Goal: Task Accomplishment & Management: Manage account settings

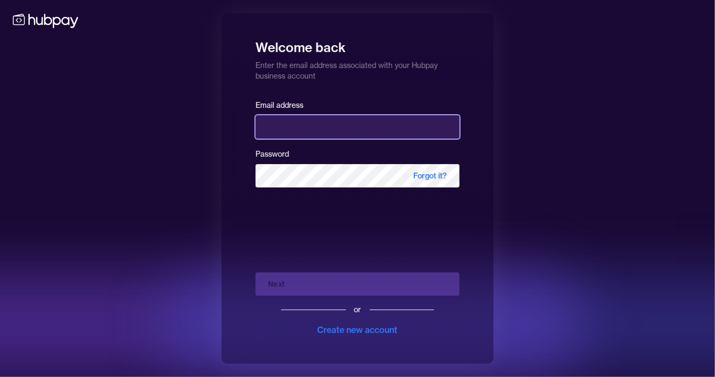
click at [295, 125] on input "email" at bounding box center [358, 126] width 204 height 23
type input "**********"
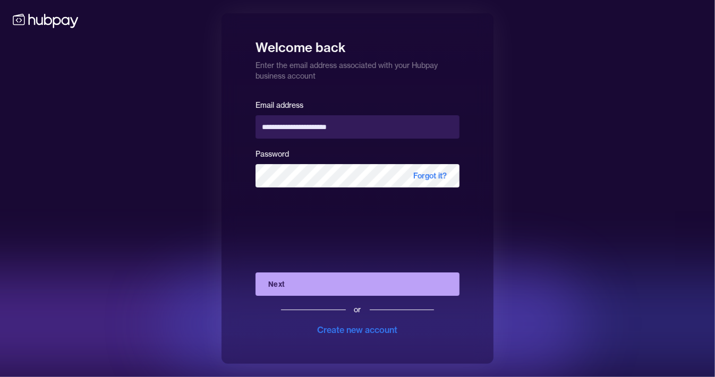
click at [256, 273] on button "Next" at bounding box center [358, 284] width 204 height 23
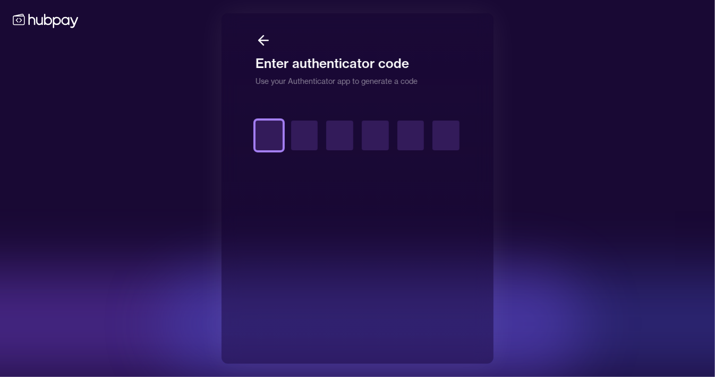
type input "*"
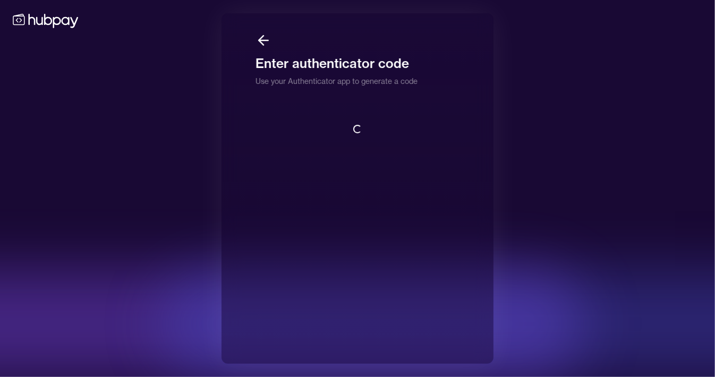
scroll to position [1, 0]
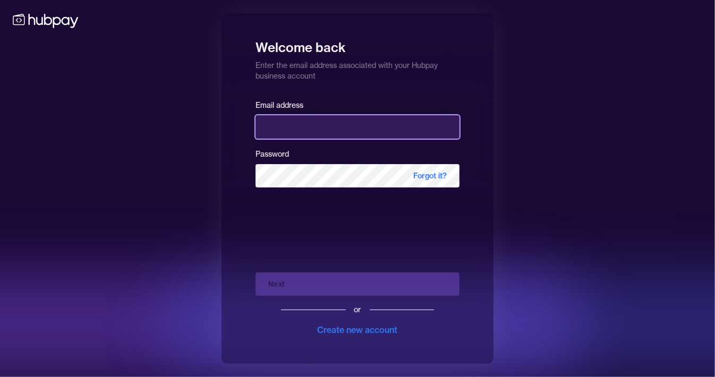
click at [286, 128] on input "email" at bounding box center [358, 126] width 204 height 23
type input "**********"
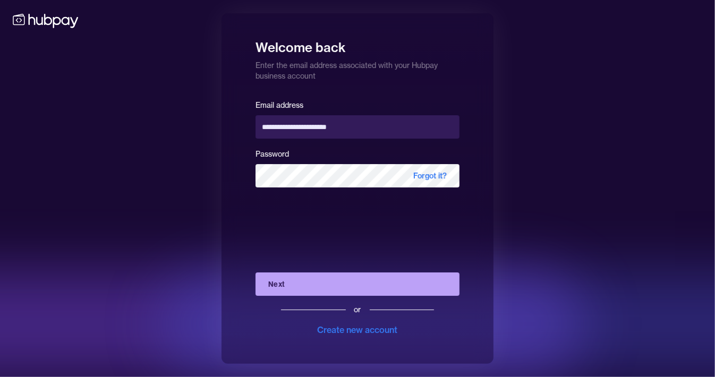
click at [351, 286] on button "Next" at bounding box center [358, 284] width 204 height 23
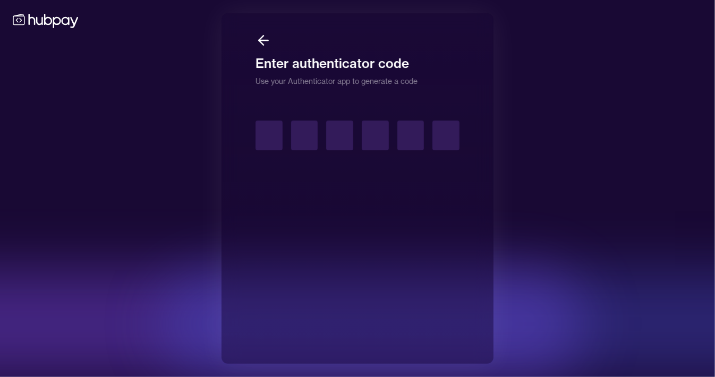
type input "*"
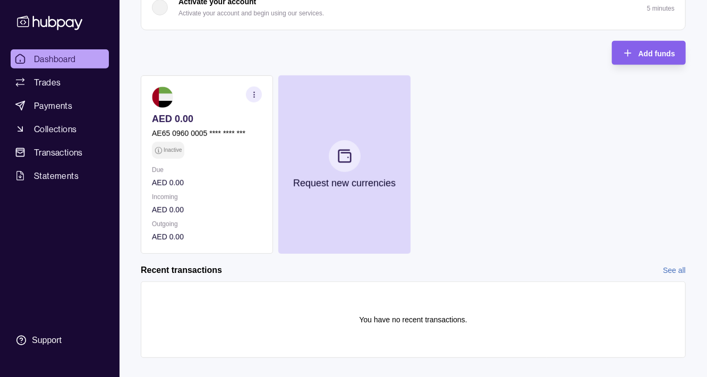
scroll to position [281, 0]
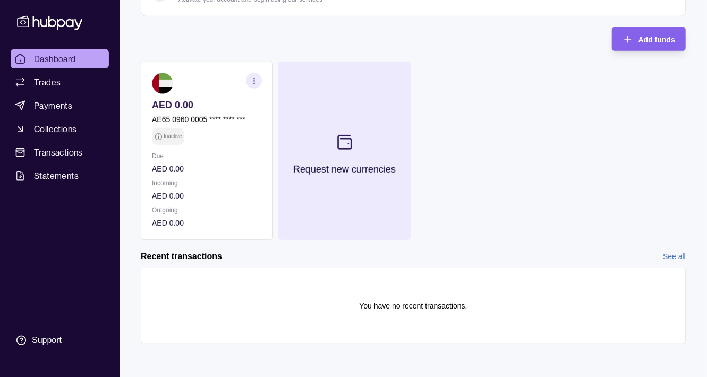
click at [345, 143] on icon at bounding box center [345, 143] width 18 height 18
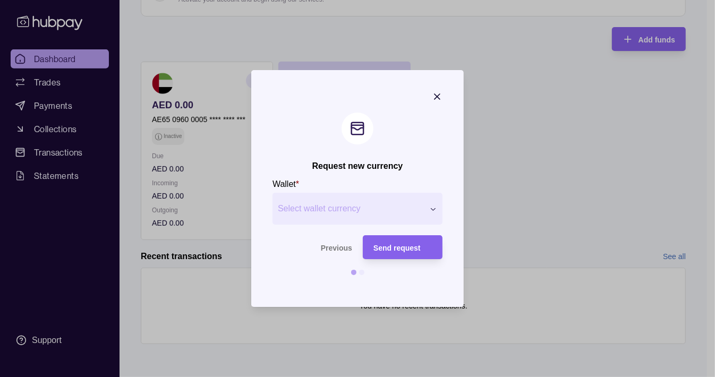
click at [433, 98] on icon "button" at bounding box center [437, 96] width 11 height 11
